Goal: Transaction & Acquisition: Purchase product/service

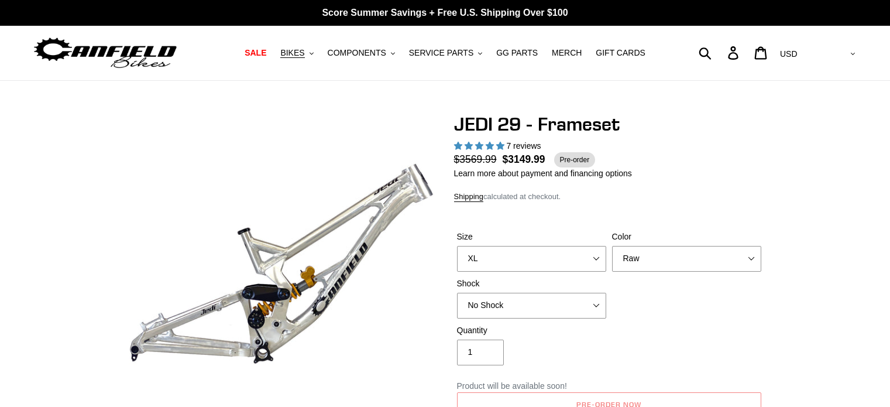
select select "XL"
select select "No Shock"
select select "highest-rating"
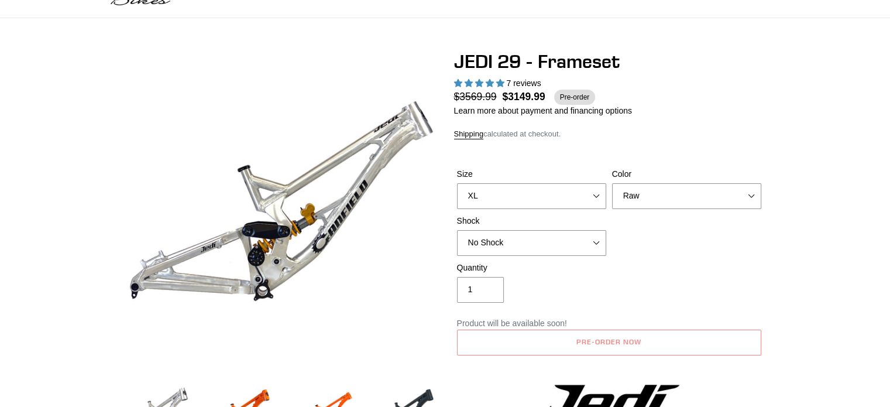
scroll to position [59, 0]
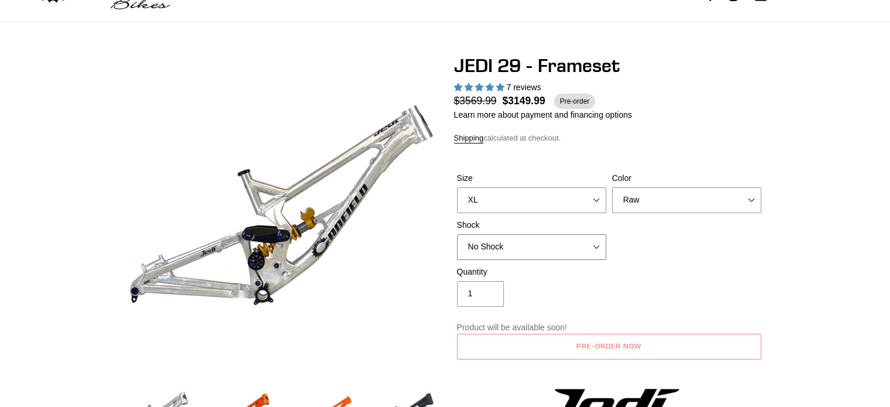
click at [536, 243] on select "No Shock FOX DHX2 250x75 RockShox Vivid Ultimate DH 250x75 EXT e-Storia LOX V3" at bounding box center [531, 247] width 149 height 26
click at [457, 234] on select "No Shock FOX DHX2 250x75 RockShox Vivid Ultimate DH 250x75 EXT e-Storia LOX V3" at bounding box center [531, 247] width 149 height 26
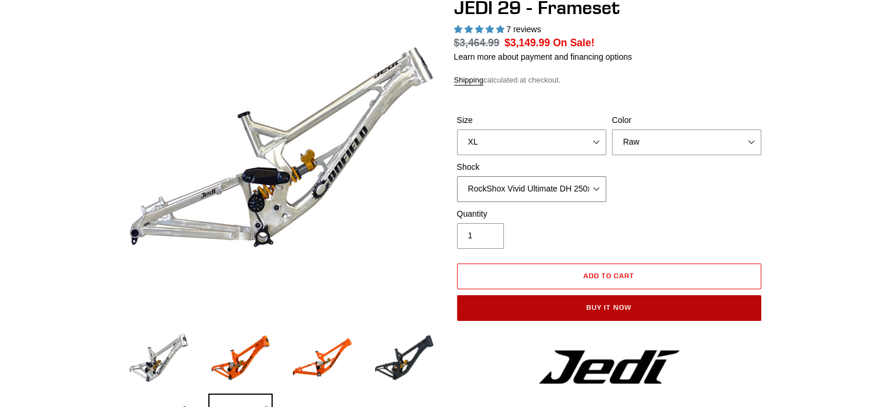
scroll to position [117, 0]
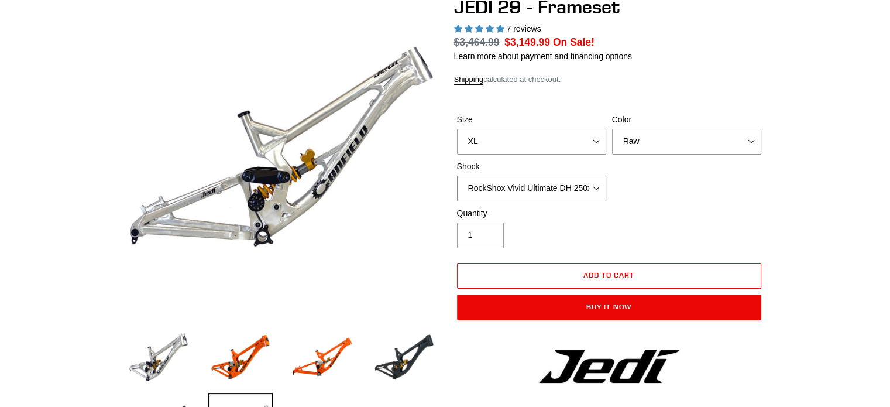
click at [538, 184] on select "No Shock FOX DHX2 250x75 RockShox Vivid Ultimate DH 250x75 EXT e-Storia LOX V3" at bounding box center [531, 189] width 149 height 26
click at [457, 176] on select "No Shock FOX DHX2 250x75 RockShox Vivid Ultimate DH 250x75 EXT e-Storia LOX V3" at bounding box center [531, 189] width 149 height 26
click at [520, 185] on select "No Shock FOX DHX2 250x75 RockShox Vivid Ultimate DH 250x75 EXT e-Storia LOX V3" at bounding box center [531, 189] width 149 height 26
click at [457, 176] on select "No Shock FOX DHX2 250x75 RockShox Vivid Ultimate DH 250x75 EXT e-Storia LOX V3" at bounding box center [531, 189] width 149 height 26
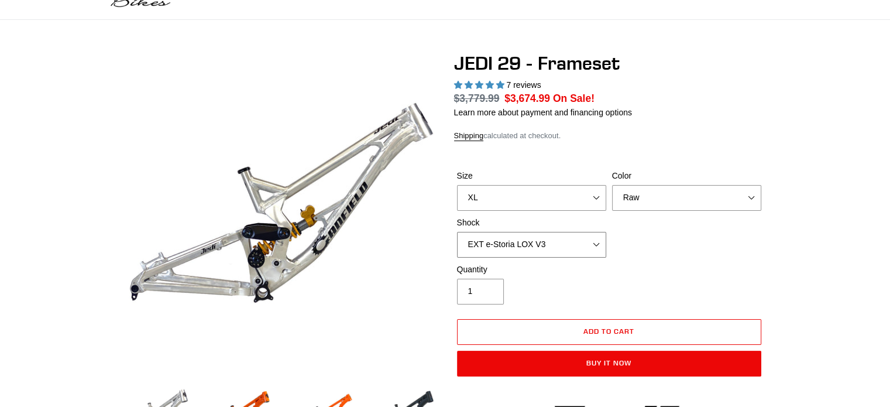
scroll to position [59, 0]
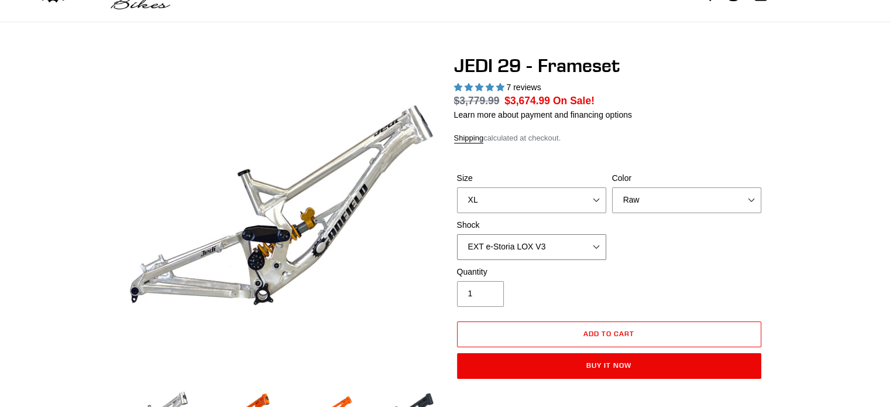
click at [529, 250] on select "No Shock FOX DHX2 250x75 RockShox Vivid Ultimate DH 250x75 EXT e-Storia LOX V3" at bounding box center [531, 247] width 149 height 26
click at [457, 234] on select "No Shock FOX DHX2 250x75 RockShox Vivid Ultimate DH 250x75 EXT e-Storia LOX V3" at bounding box center [531, 247] width 149 height 26
drag, startPoint x: 500, startPoint y: 239, endPoint x: 503, endPoint y: 249, distance: 10.8
click at [500, 238] on select "No Shock FOX DHX2 250x75 RockShox Vivid Ultimate DH 250x75 EXT e-Storia LOX V3" at bounding box center [531, 247] width 149 height 26
select select "FOX DHX2 250x75"
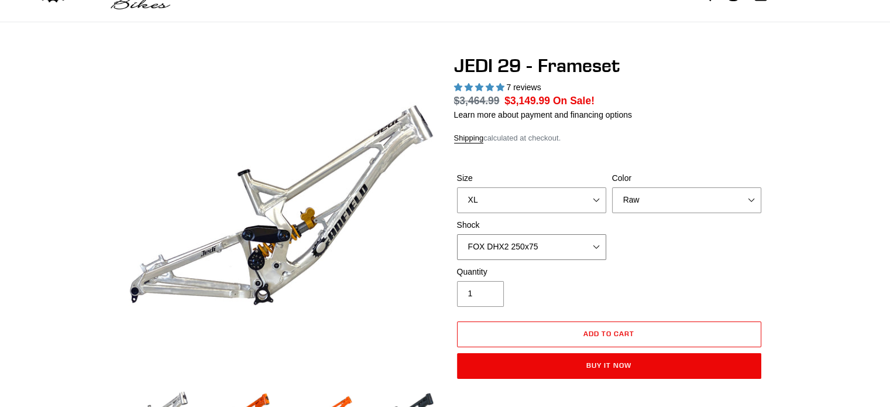
click at [457, 234] on select "No Shock FOX DHX2 250x75 RockShox Vivid Ultimate DH 250x75 EXT e-Storia LOX V3" at bounding box center [531, 247] width 149 height 26
click at [542, 341] on button "Add to cart" at bounding box center [609, 334] width 304 height 26
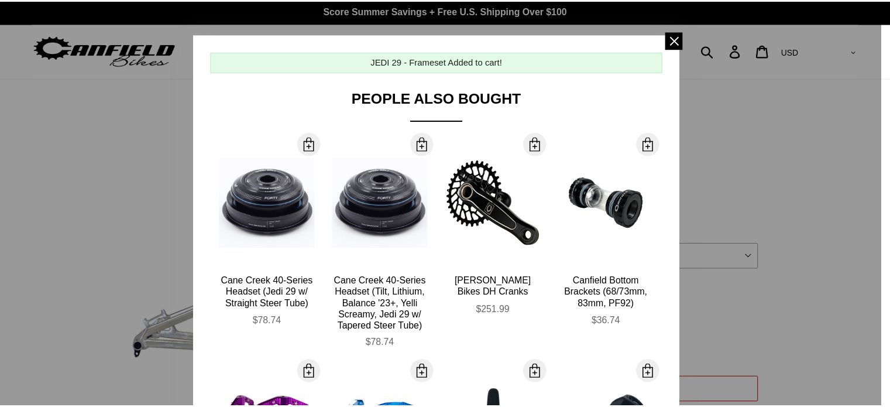
scroll to position [0, 0]
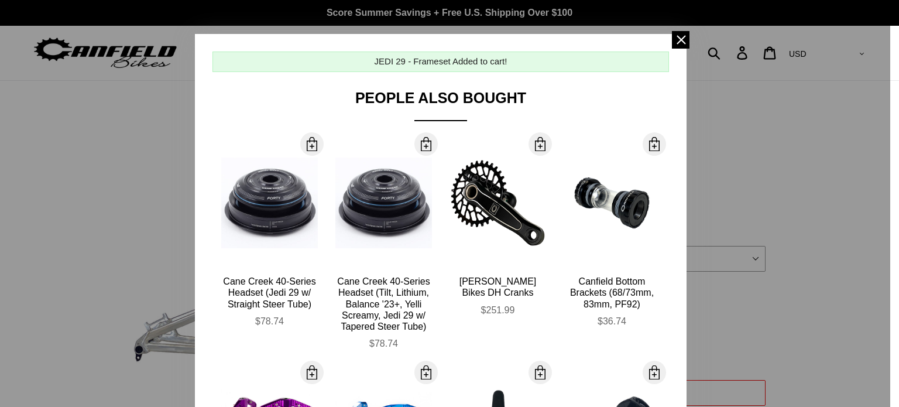
click at [667, 34] on div "JEDI 29 - Frameset Added to cart! People Also Bought More Info Cane Creek 40-Se…" at bounding box center [441, 324] width 492 height 581
click at [672, 44] on span at bounding box center [681, 40] width 18 height 18
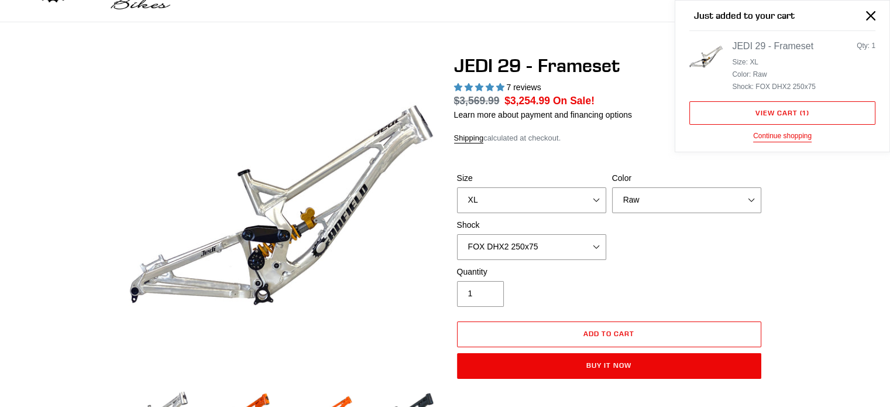
scroll to position [59, 0]
click at [767, 116] on link "View cart ( 1 )" at bounding box center [782, 112] width 186 height 23
